Goal: Information Seeking & Learning: Learn about a topic

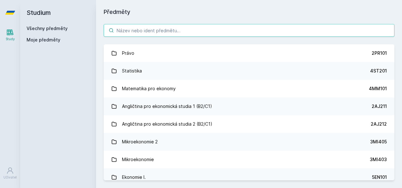
click at [172, 31] on input "search" at bounding box center [249, 30] width 291 height 13
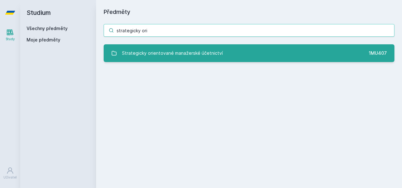
type input "strategicky ori"
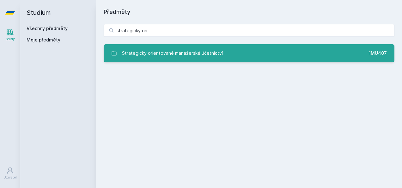
click at [190, 51] on div "Strategicky orientované manažerské účetnictví" at bounding box center [172, 53] width 101 height 13
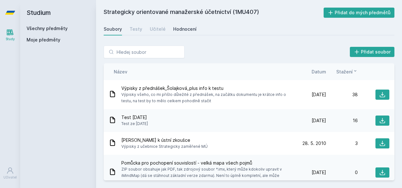
click at [187, 30] on div "Hodnocení" at bounding box center [184, 29] width 23 height 6
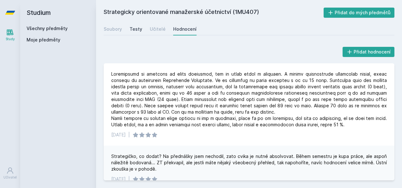
click at [135, 27] on div "Testy" at bounding box center [136, 29] width 13 height 6
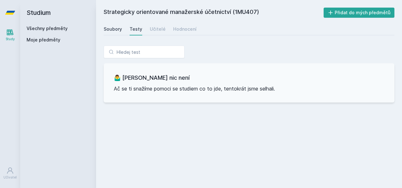
click at [119, 26] on div "Soubory" at bounding box center [113, 29] width 18 height 6
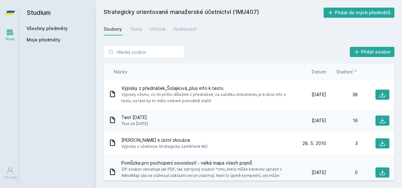
click at [322, 71] on span "Datum" at bounding box center [318, 71] width 15 height 7
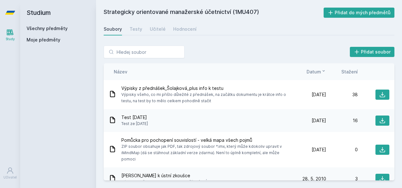
click at [322, 71] on icon at bounding box center [323, 70] width 5 height 5
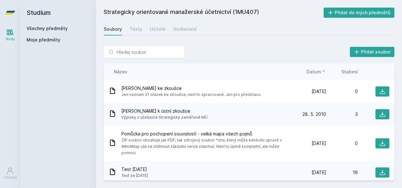
click at [322, 71] on icon at bounding box center [323, 70] width 5 height 5
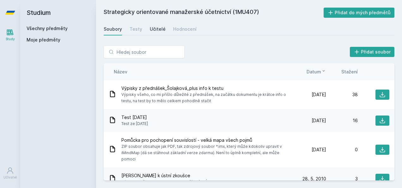
click at [153, 27] on div "Učitelé" at bounding box center [158, 29] width 16 height 6
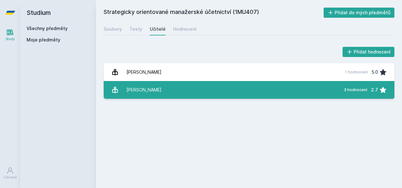
click at [255, 92] on link "[PERSON_NAME] 3 hodnocení 2.7" at bounding box center [249, 90] width 291 height 18
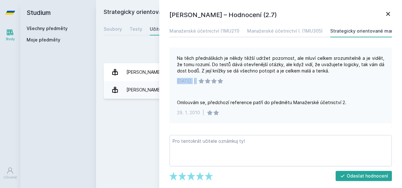
drag, startPoint x: 387, startPoint y: 68, endPoint x: 386, endPoint y: 80, distance: 11.4
click at [386, 80] on div "Na těch přednáškách je někdy těžší udržet pozornost, ale mluví celkem srozumite…" at bounding box center [280, 69] width 222 height 44
click at [331, 84] on div "Na těch přednáškách je někdy těžší udržet pozornost, ale mluví celkem srozumite…" at bounding box center [280, 69] width 222 height 44
click at [155, 110] on div "Strategicky orientované manažerské účetnictví (1MU407) Přidat do mých předmětů …" at bounding box center [249, 94] width 291 height 172
click at [385, 11] on icon at bounding box center [388, 14] width 8 height 8
